Goal: Task Accomplishment & Management: Use online tool/utility

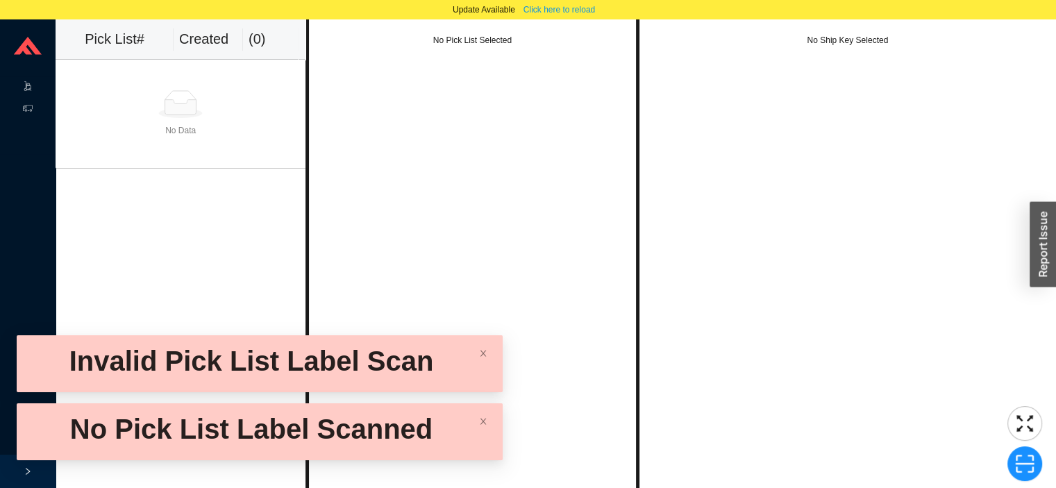
click at [38, 88] on icon at bounding box center [41, 88] width 7 height 0
click at [105, 92] on link "Start Pick" at bounding box center [86, 87] width 35 height 10
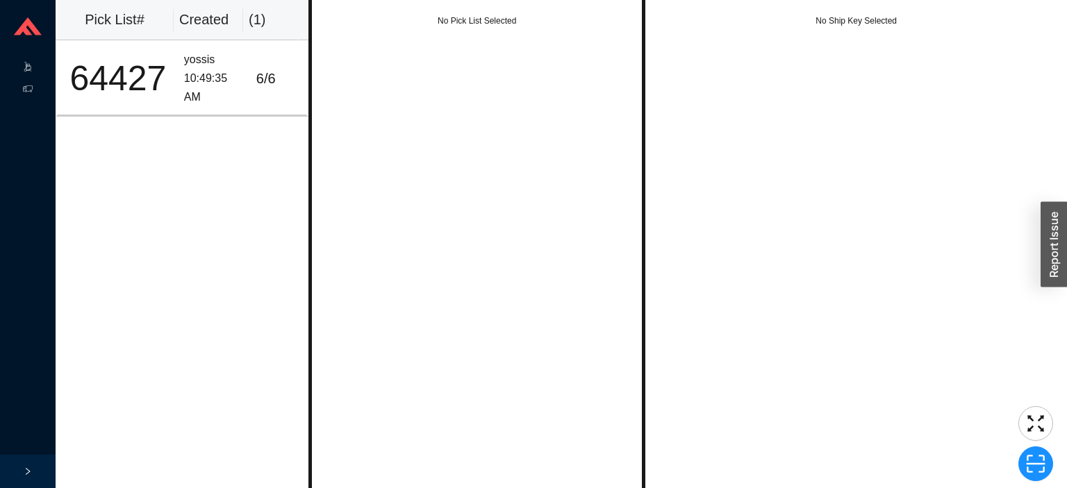
click at [38, 68] on icon at bounding box center [41, 68] width 7 height 0
click at [105, 66] on link "Start Pick" at bounding box center [86, 68] width 35 height 10
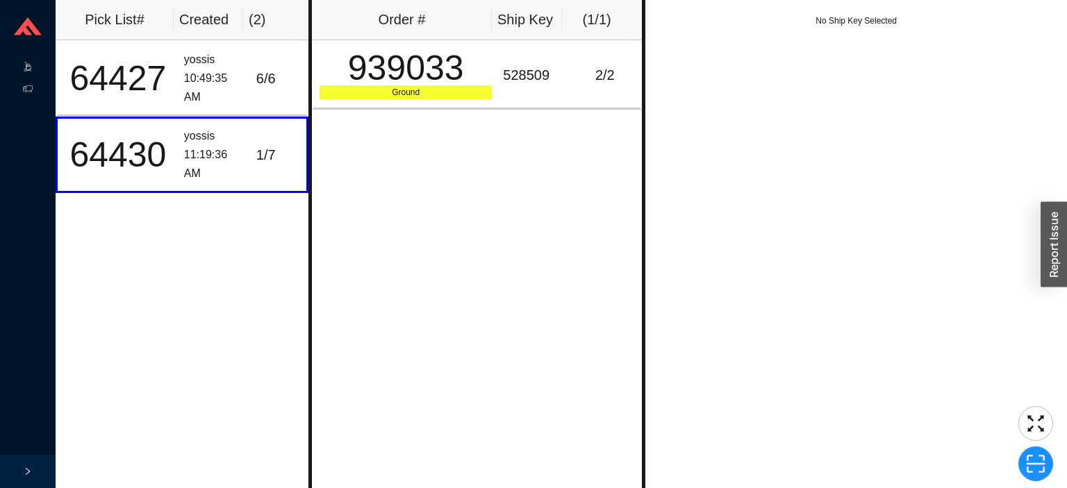
click at [48, 58] on span "Picking" at bounding box center [51, 68] width 27 height 22
click at [105, 64] on link "Start Pick" at bounding box center [86, 68] width 35 height 10
